Goal: Task Accomplishment & Management: Use online tool/utility

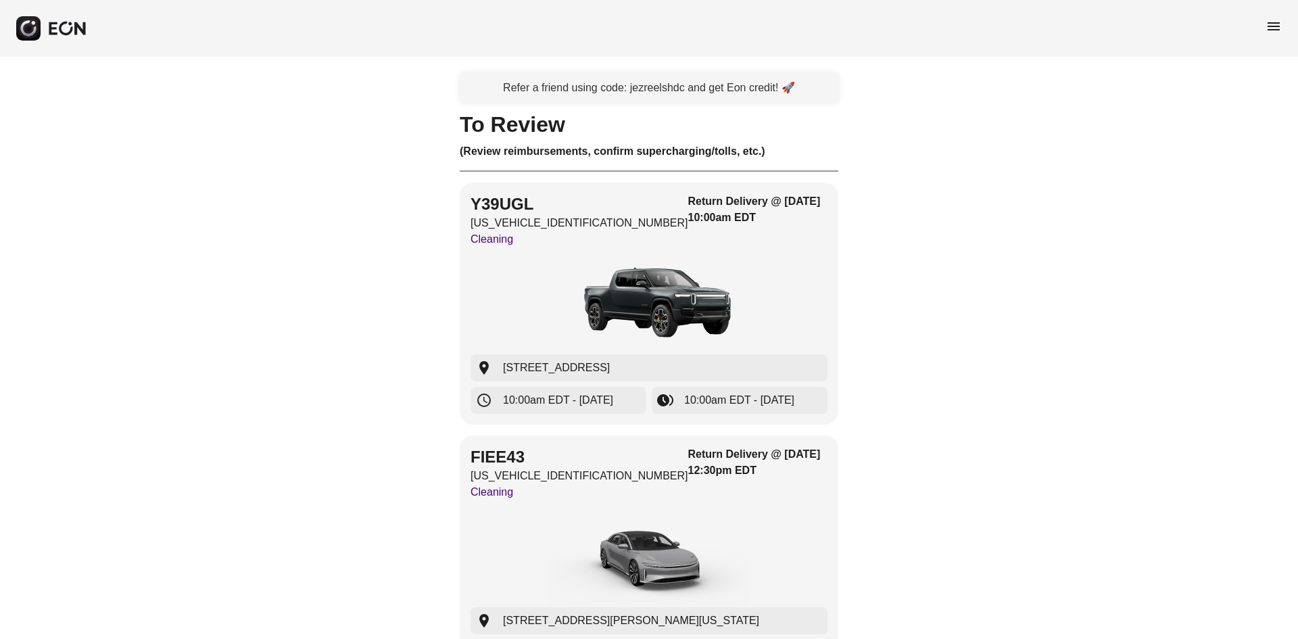
click at [628, 149] on h3 "(Review reimbursements, confirm supercharging/tolls, etc.)" at bounding box center [649, 151] width 379 height 16
click at [618, 127] on h1 "To Review" at bounding box center [649, 124] width 379 height 16
click at [635, 80] on div "Refer a friend using code: jezreelshdc and get Eon credit! 🚀" at bounding box center [649, 88] width 379 height 30
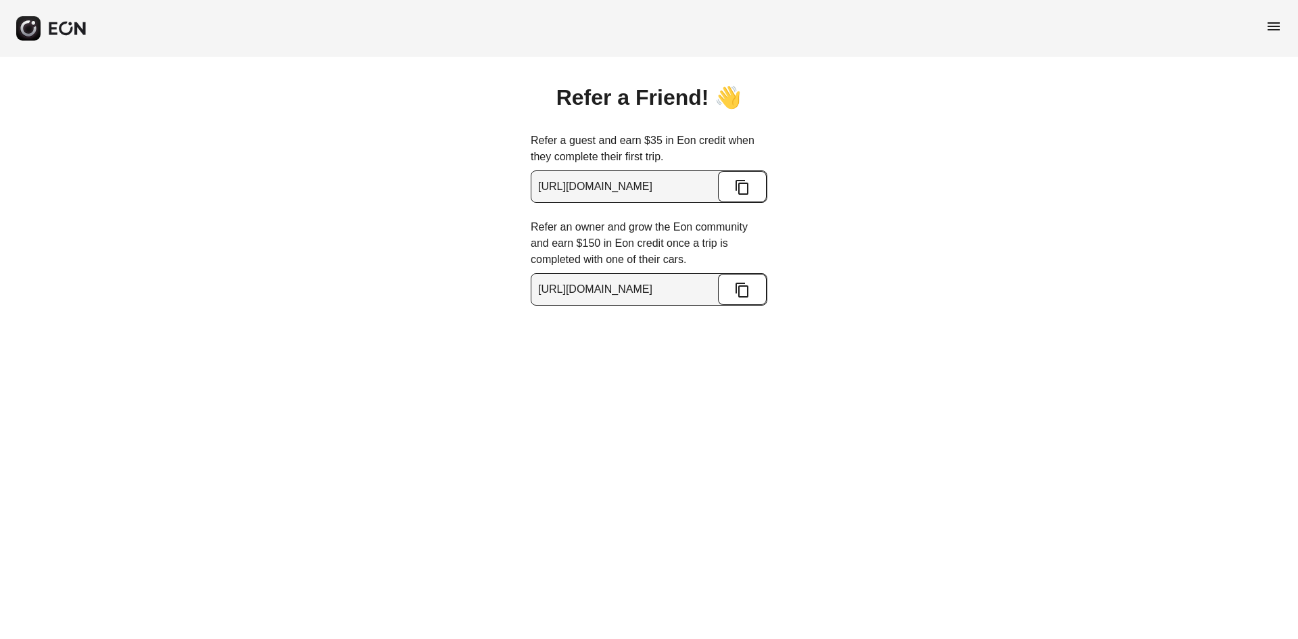
click at [1282, 24] on div "menu" at bounding box center [649, 28] width 1298 height 57
click at [1277, 24] on span "menu" at bounding box center [1274, 26] width 16 height 16
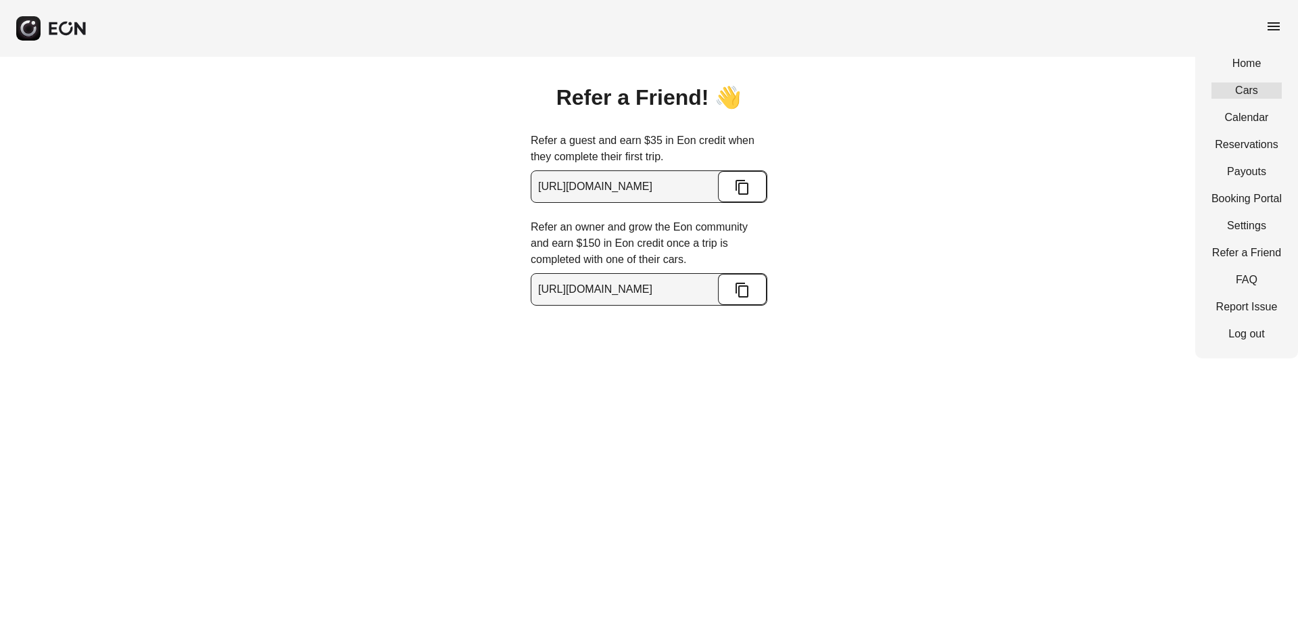
click at [1234, 91] on link "Cars" at bounding box center [1247, 90] width 70 height 16
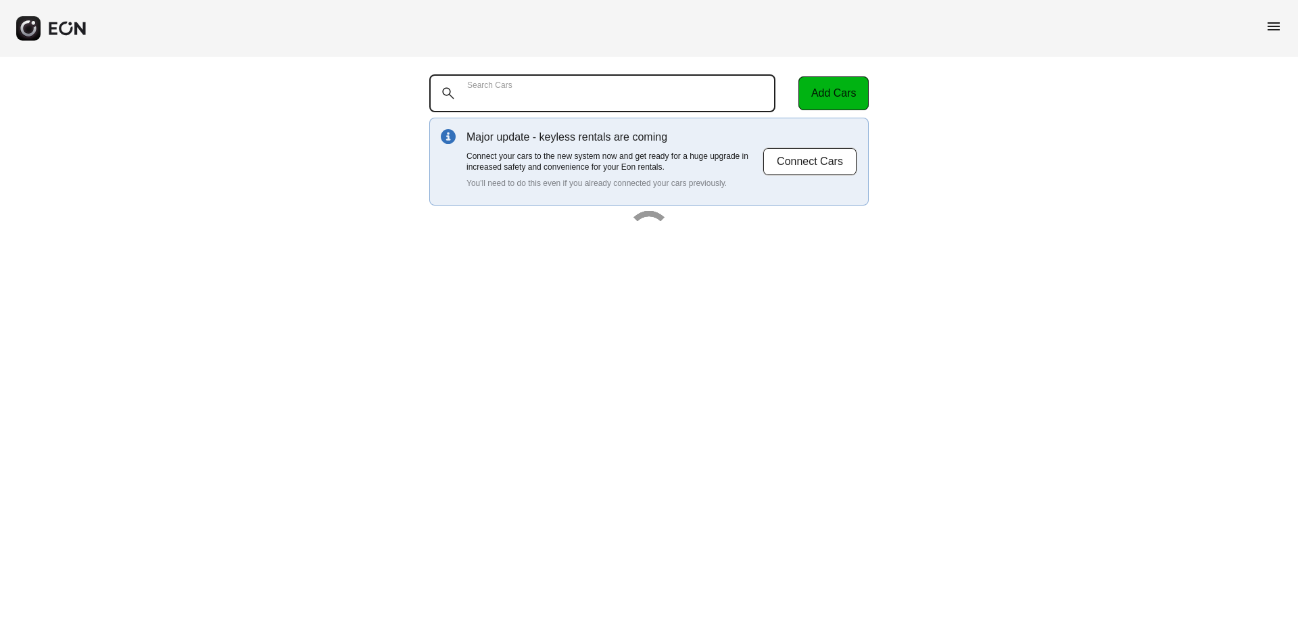
click at [558, 98] on Cars "Search Cars" at bounding box center [602, 93] width 346 height 38
paste Cars "**********"
type Cars "**********"
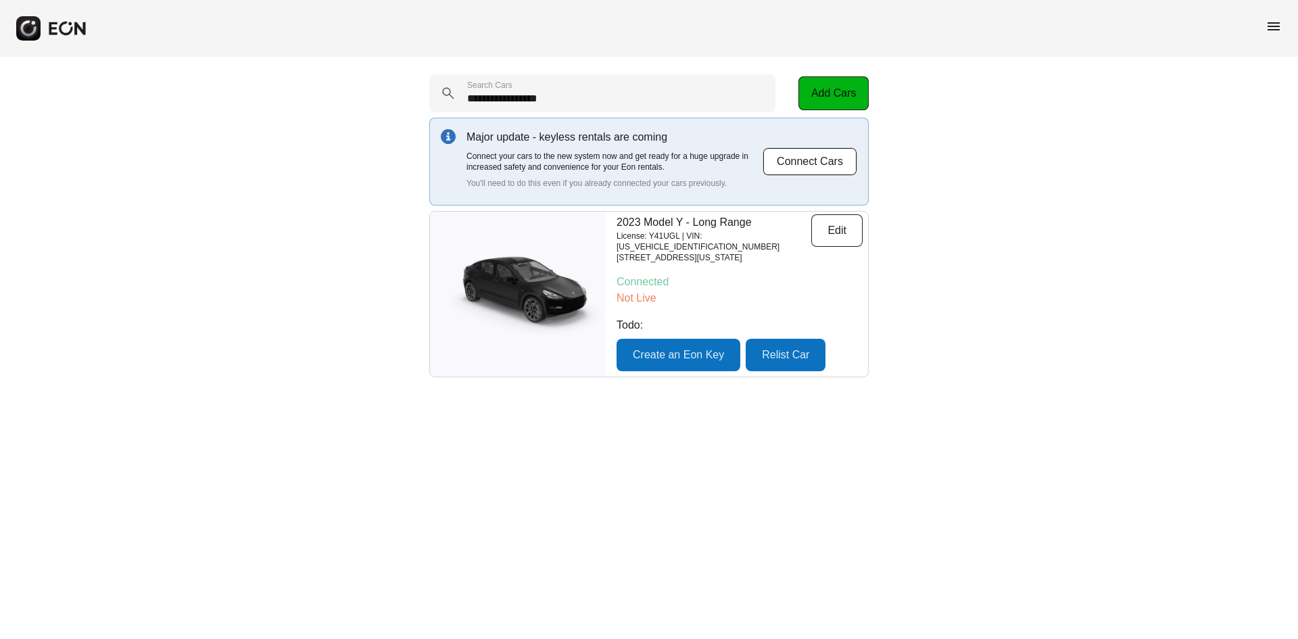
click at [664, 233] on p "License: Y41UGL | VIN: [US_VEHICLE_IDENTIFICATION_NUMBER]" at bounding box center [714, 242] width 195 height 22
copy p "Y41UGL"
